Goal: Understand site structure: Understand site structure

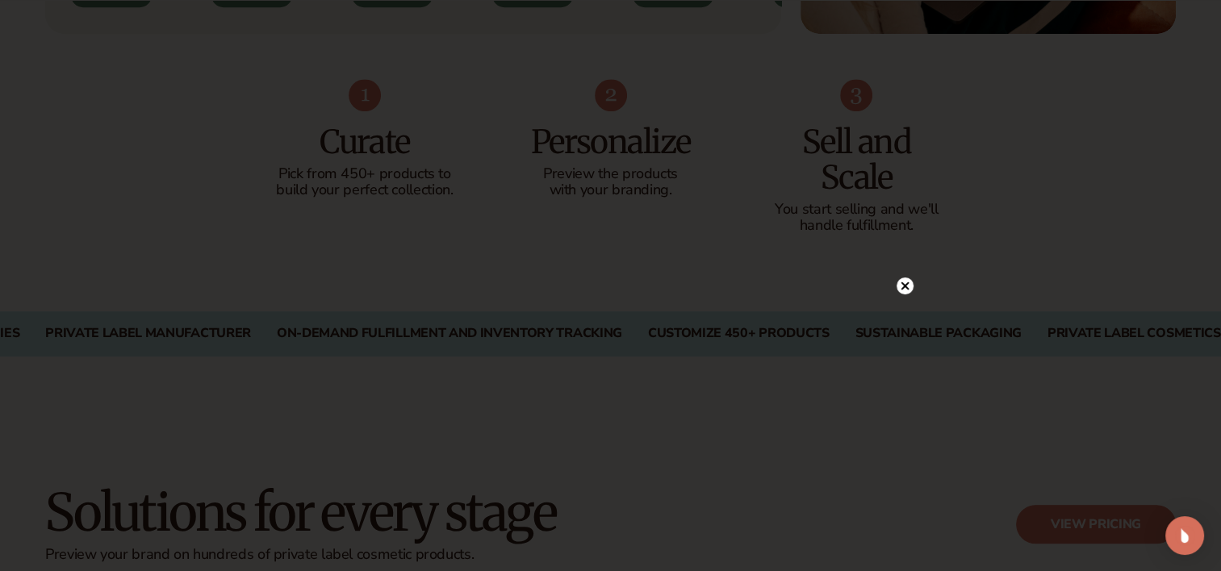
scroll to position [1130, 0]
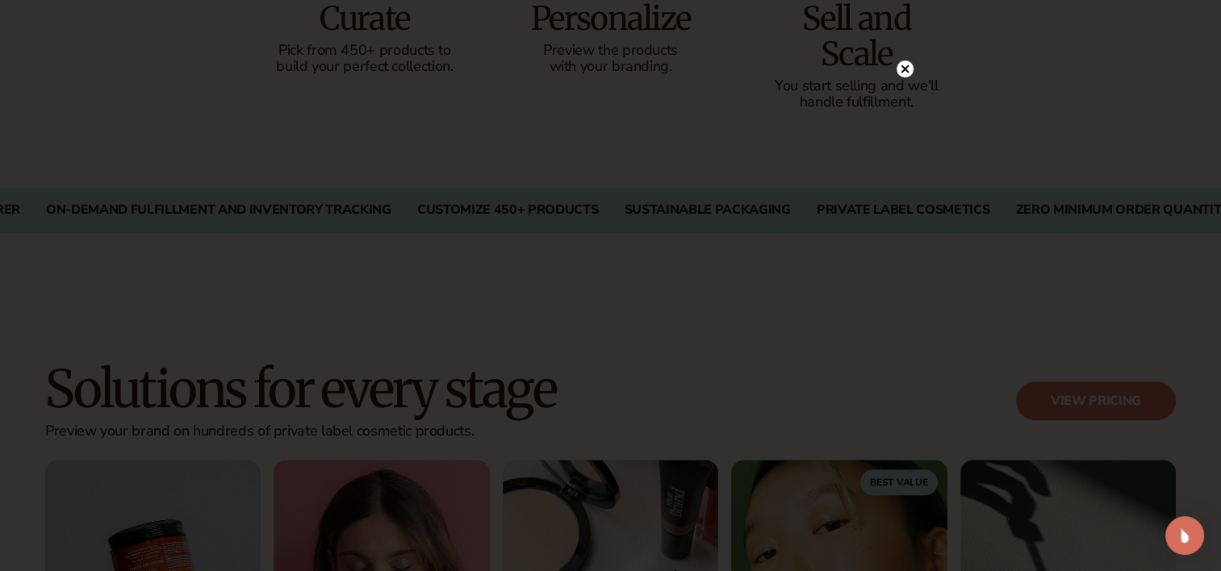
click at [907, 66] on icon at bounding box center [905, 69] width 8 height 8
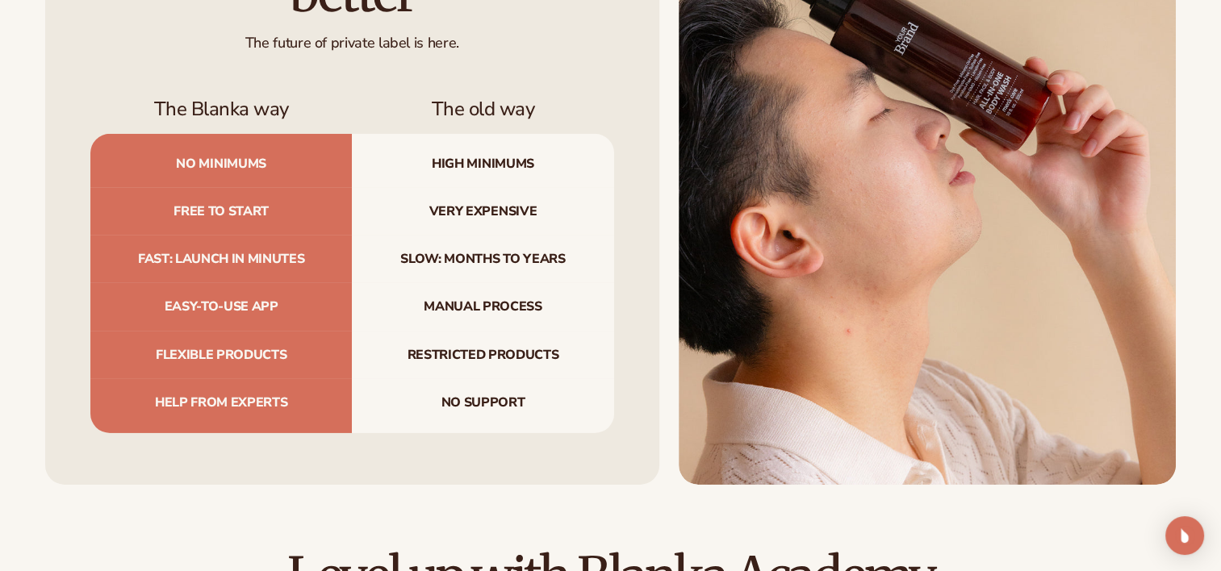
scroll to position [5246, 0]
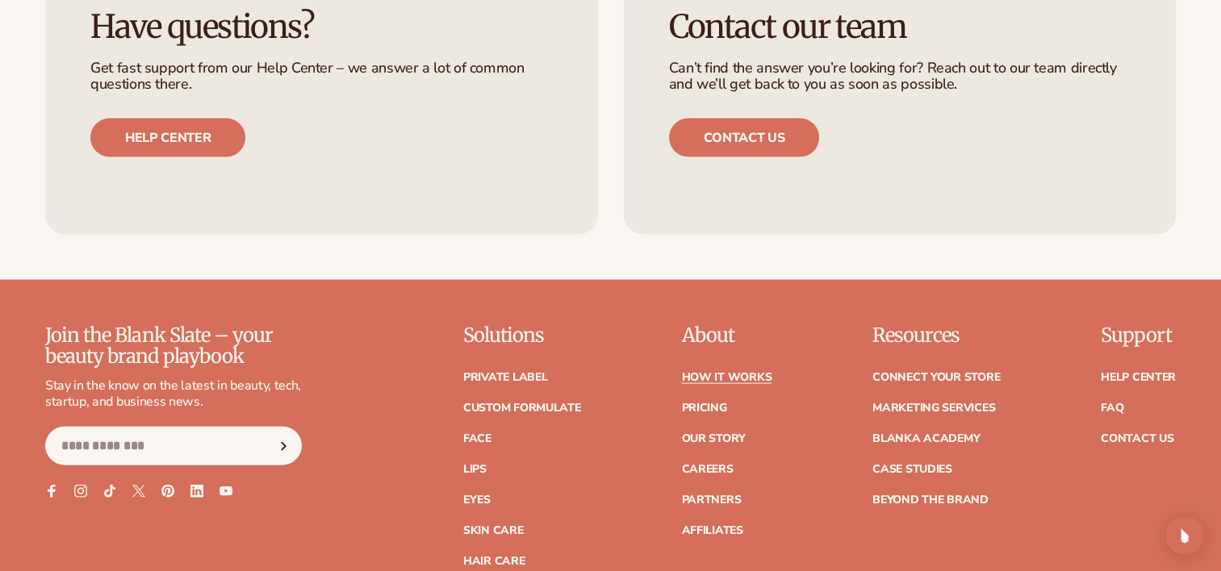
scroll to position [3712, 0]
